Goal: Obtain resource: Download file/media

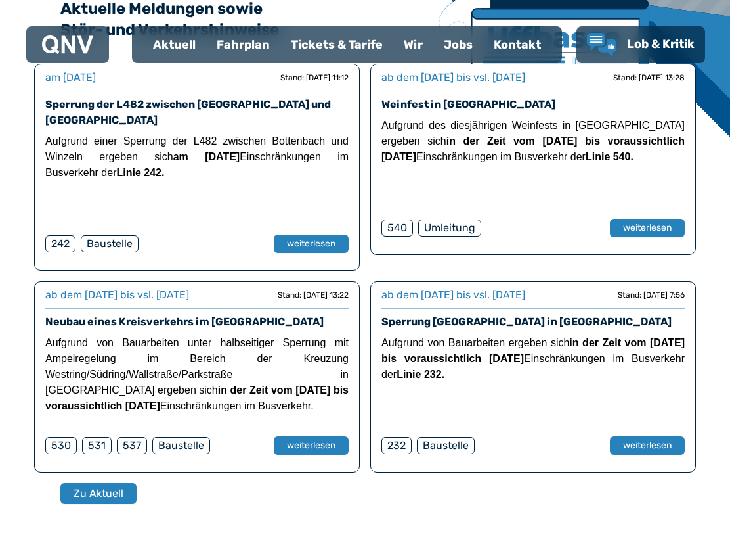
scroll to position [352, 0]
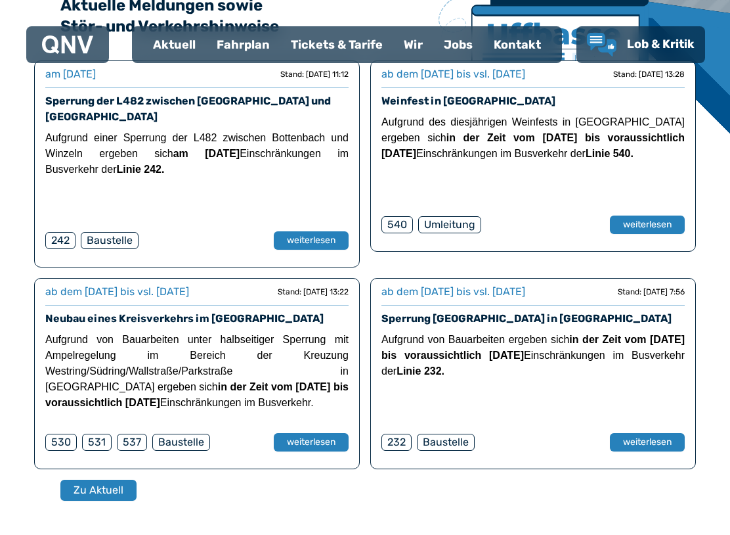
click at [300, 433] on button "weiterlesen" at bounding box center [311, 442] width 75 height 18
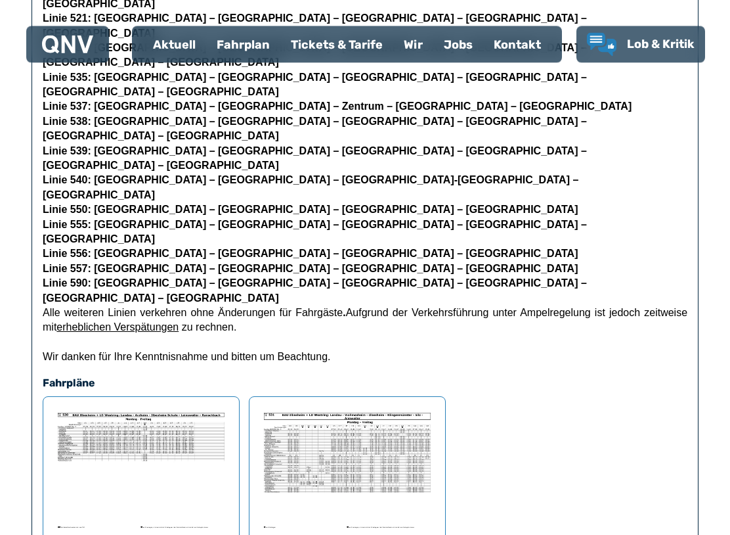
scroll to position [885, 0]
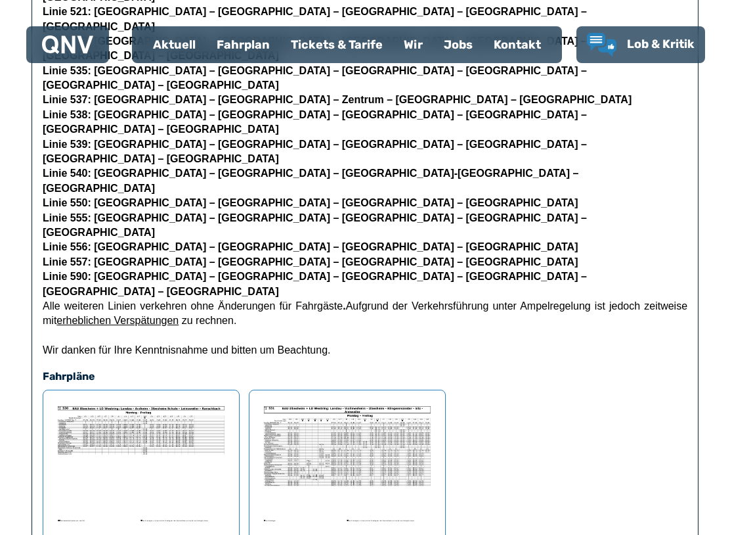
click at [336, 401] on img at bounding box center [347, 463] width 175 height 125
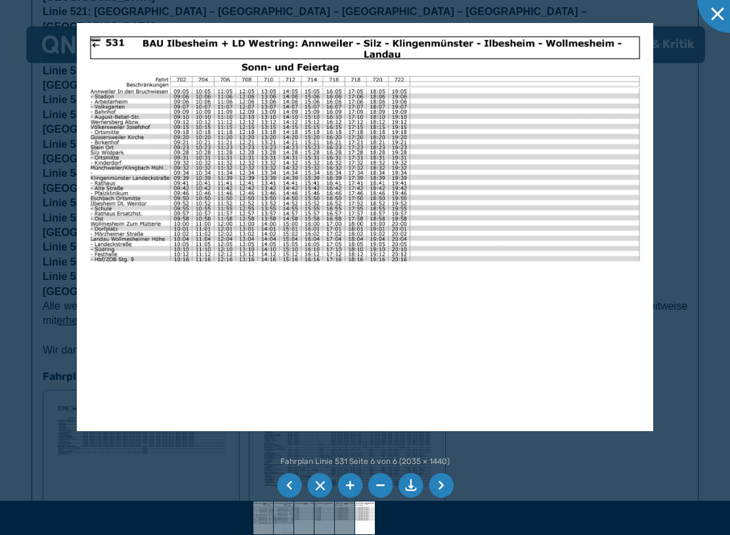
click at [285, 460] on li at bounding box center [289, 485] width 25 height 25
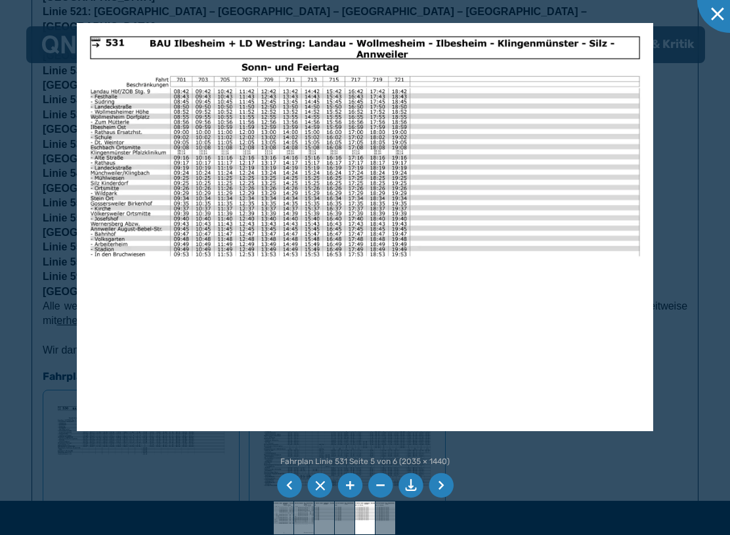
click at [434, 460] on li at bounding box center [441, 485] width 25 height 25
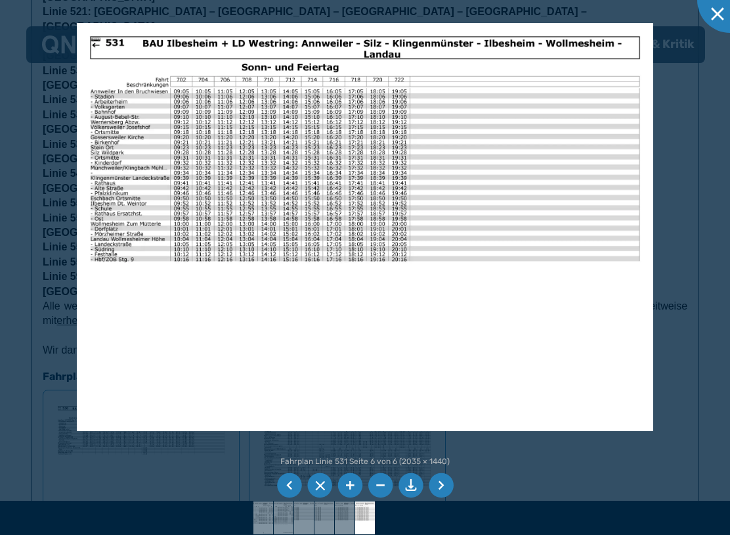
click at [436, 460] on li at bounding box center [441, 485] width 25 height 25
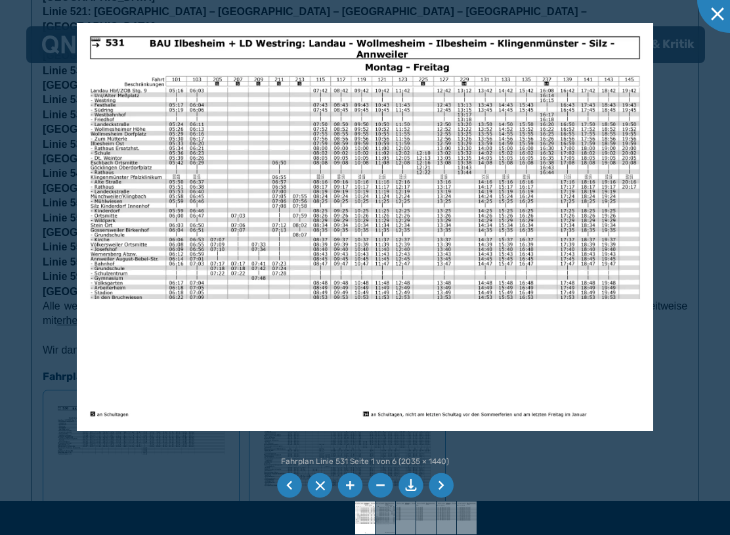
click at [286, 460] on li at bounding box center [289, 485] width 25 height 25
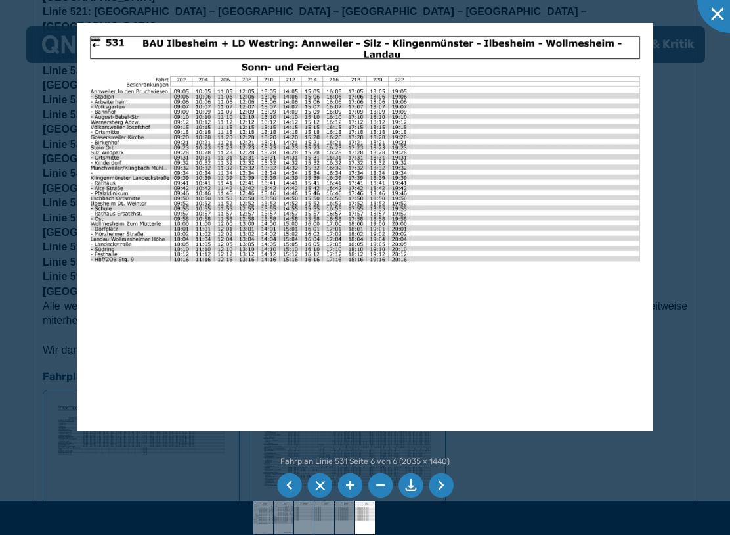
click at [286, 460] on li at bounding box center [289, 485] width 25 height 25
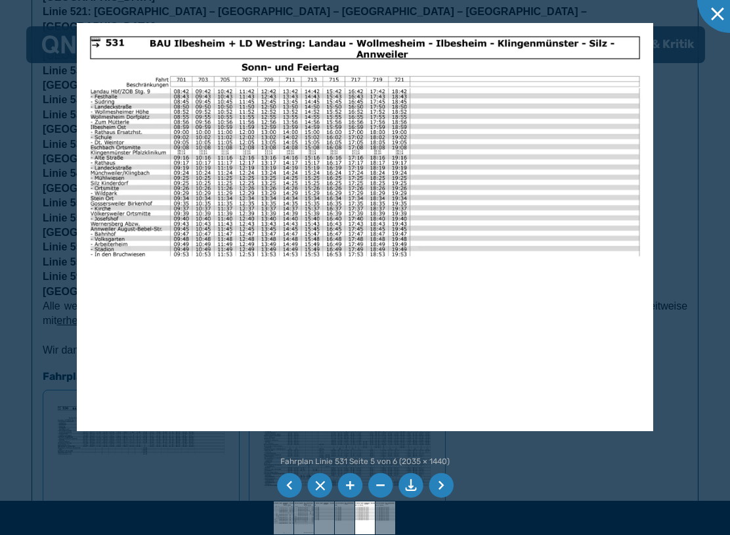
click at [289, 460] on li at bounding box center [289, 485] width 25 height 25
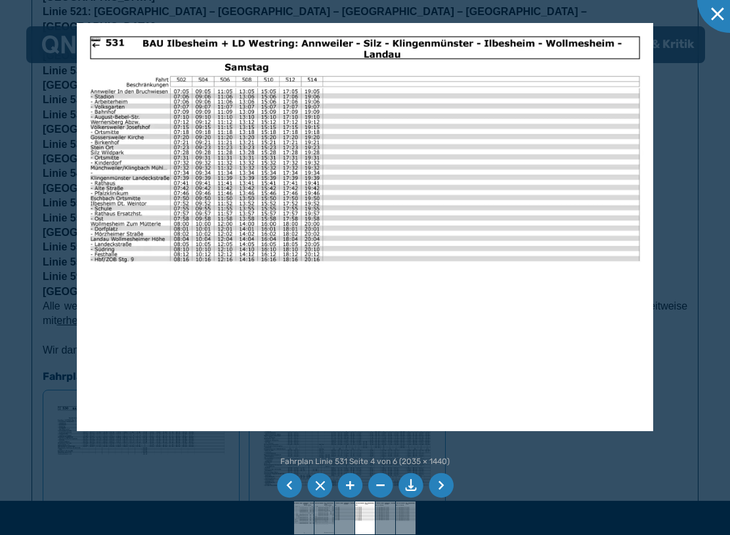
click at [288, 460] on li at bounding box center [289, 485] width 25 height 25
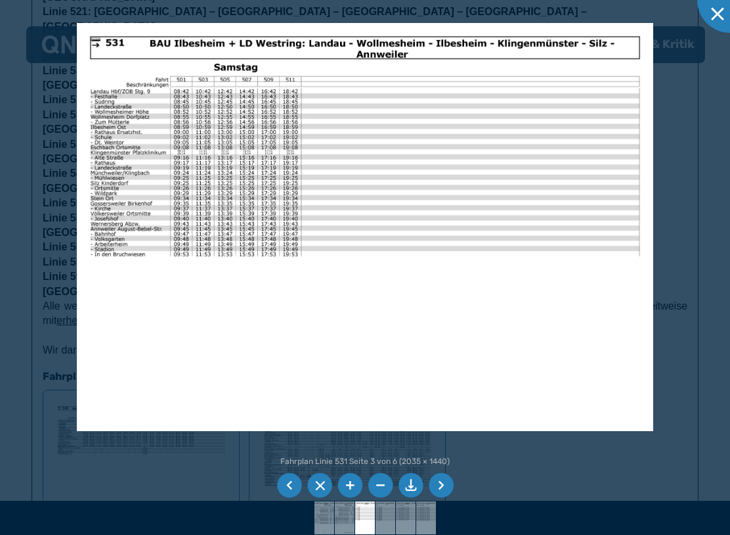
click at [285, 460] on li at bounding box center [289, 485] width 25 height 25
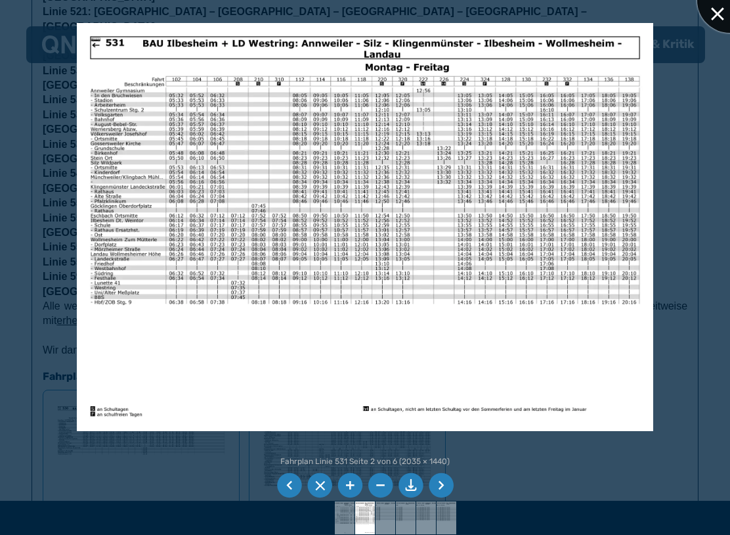
click at [706, 11] on div at bounding box center [731, 0] width 66 height 66
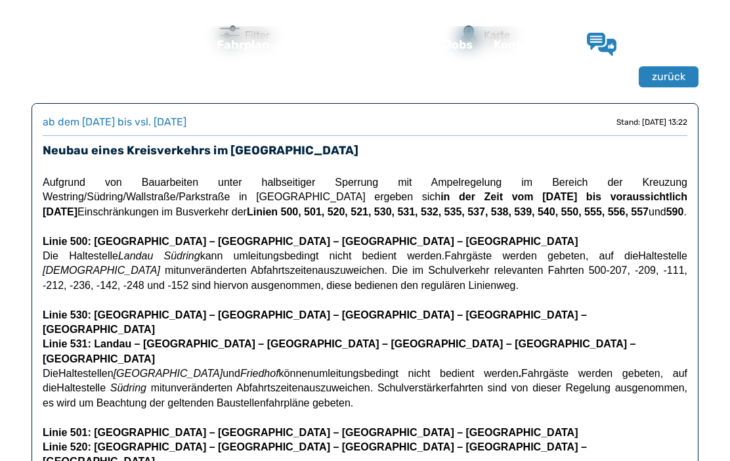
scroll to position [0, 0]
